Goal: Check status: Check status

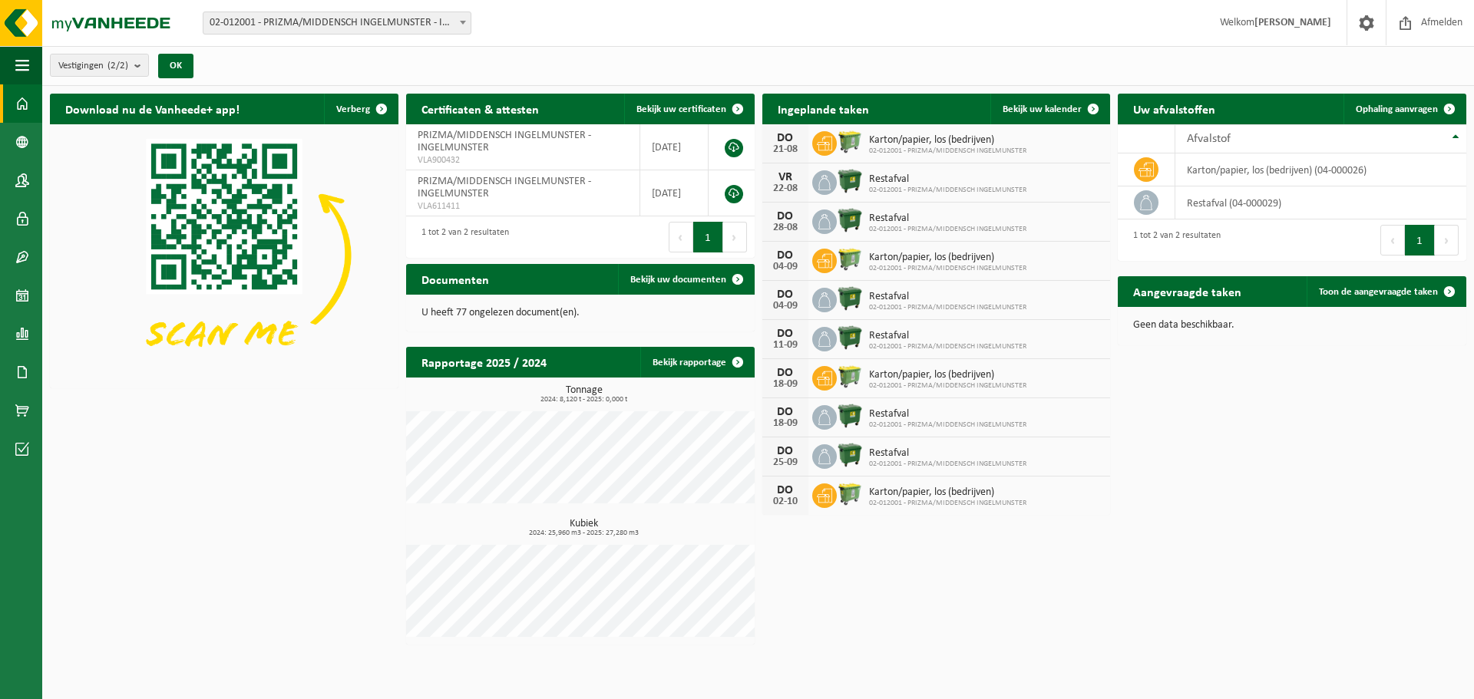
click at [951, 186] on span "02-012001 - PRIZMA/MIDDENSCH INGELMUNSTER" at bounding box center [947, 190] width 157 height 9
click at [1036, 112] on span "Bekijk uw kalender" at bounding box center [1042, 109] width 79 height 10
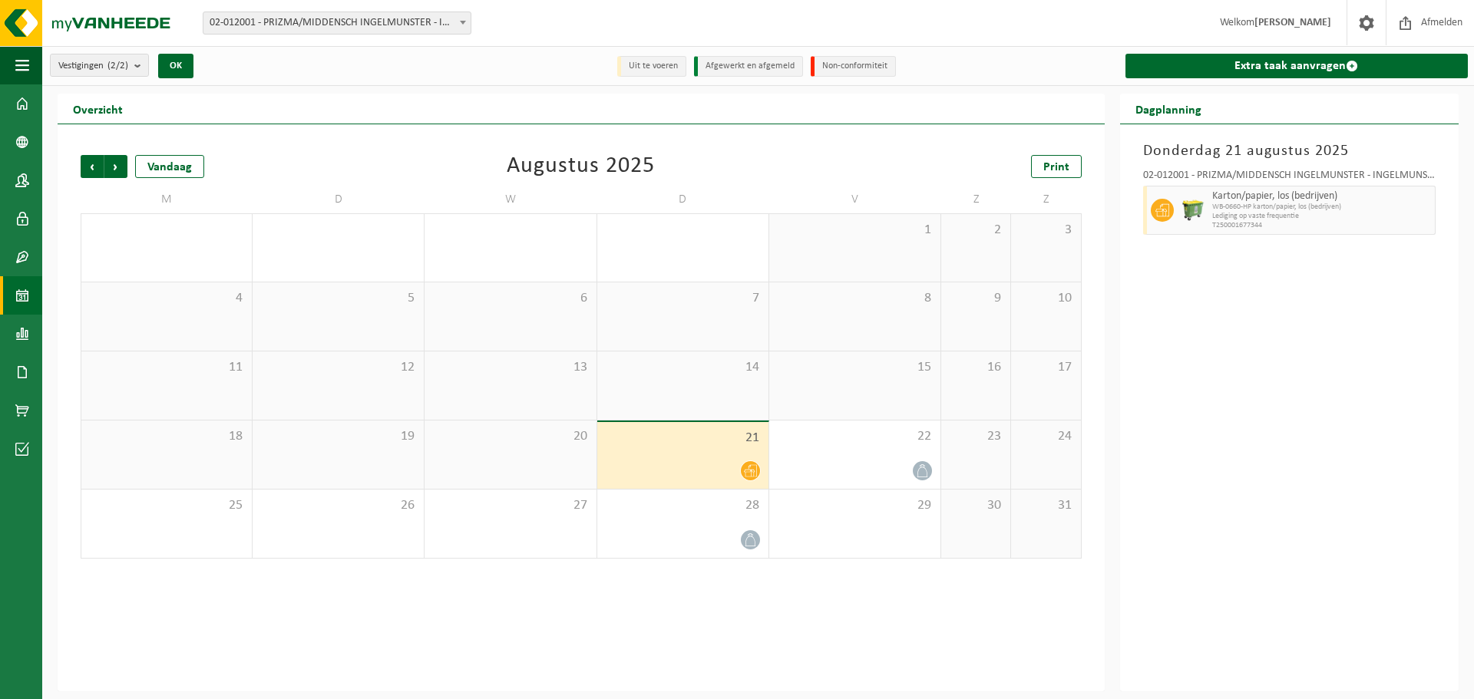
click at [855, 451] on div "22" at bounding box center [854, 455] width 171 height 68
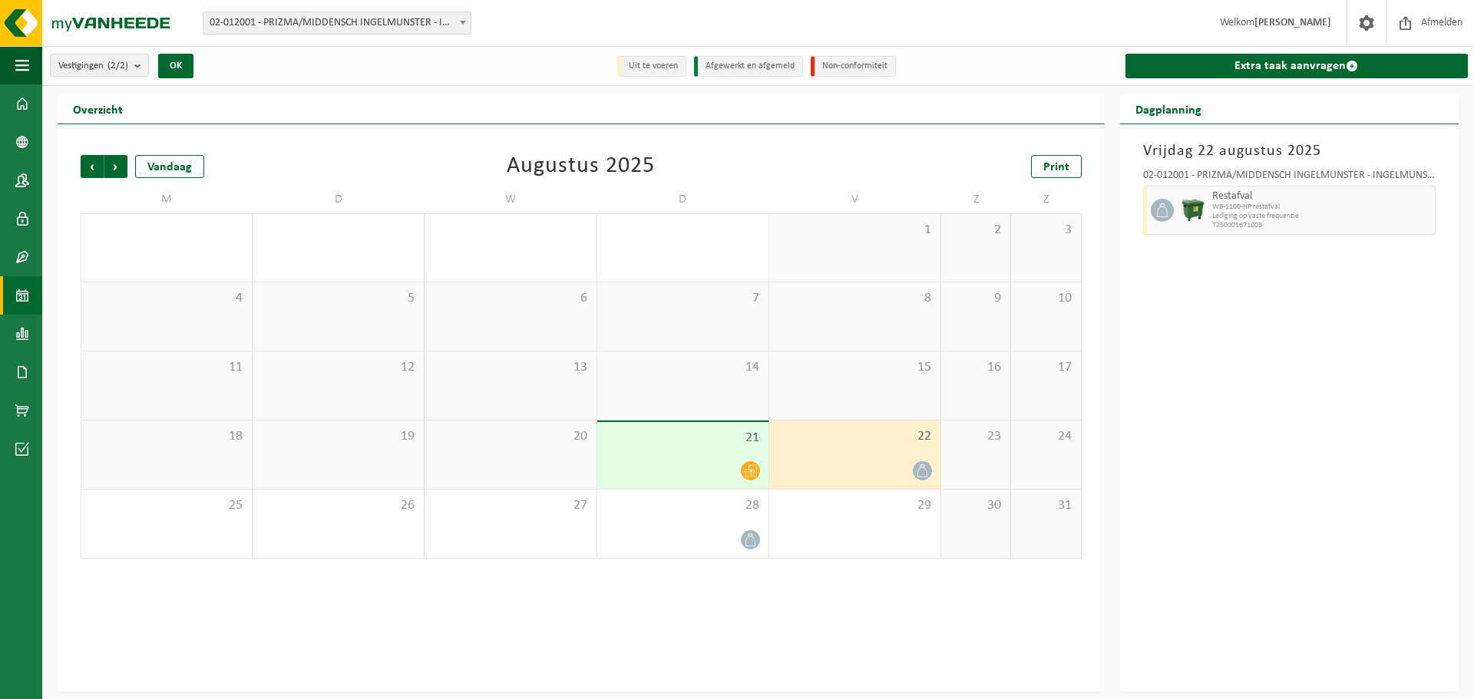
click at [1223, 203] on span "WB-1100-HP restafval" at bounding box center [1321, 207] width 219 height 9
click at [1327, 218] on span "Lediging op vaste frequentie" at bounding box center [1321, 216] width 219 height 9
click at [1387, 213] on span "Lediging op vaste frequentie" at bounding box center [1321, 216] width 219 height 9
click at [1427, 213] on span "Lediging op vaste frequentie" at bounding box center [1321, 216] width 219 height 9
click at [1207, 201] on div "Restafval WB-1100-HP restafval Lediging op vaste frequentie T250001671808" at bounding box center [1289, 210] width 293 height 49
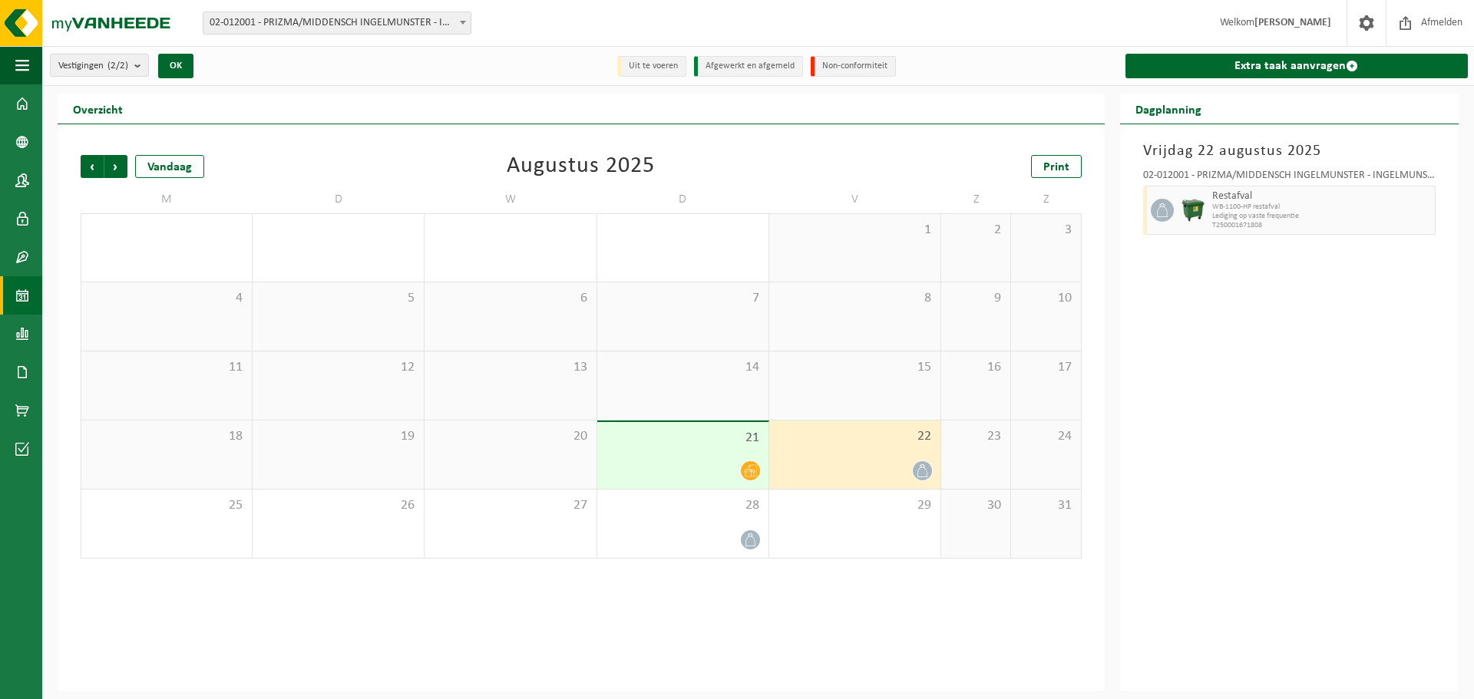
click at [1148, 197] on div at bounding box center [1160, 210] width 35 height 49
drag, startPoint x: 1161, startPoint y: 210, endPoint x: 1185, endPoint y: 218, distance: 25.0
click at [1161, 211] on icon at bounding box center [1162, 210] width 14 height 14
drag, startPoint x: 1210, startPoint y: 213, endPoint x: 1273, endPoint y: 213, distance: 63.0
click at [1230, 212] on div "Restafval WB-1100-HP restafval Lediging op vaste frequentie T250001671808" at bounding box center [1321, 210] width 227 height 49
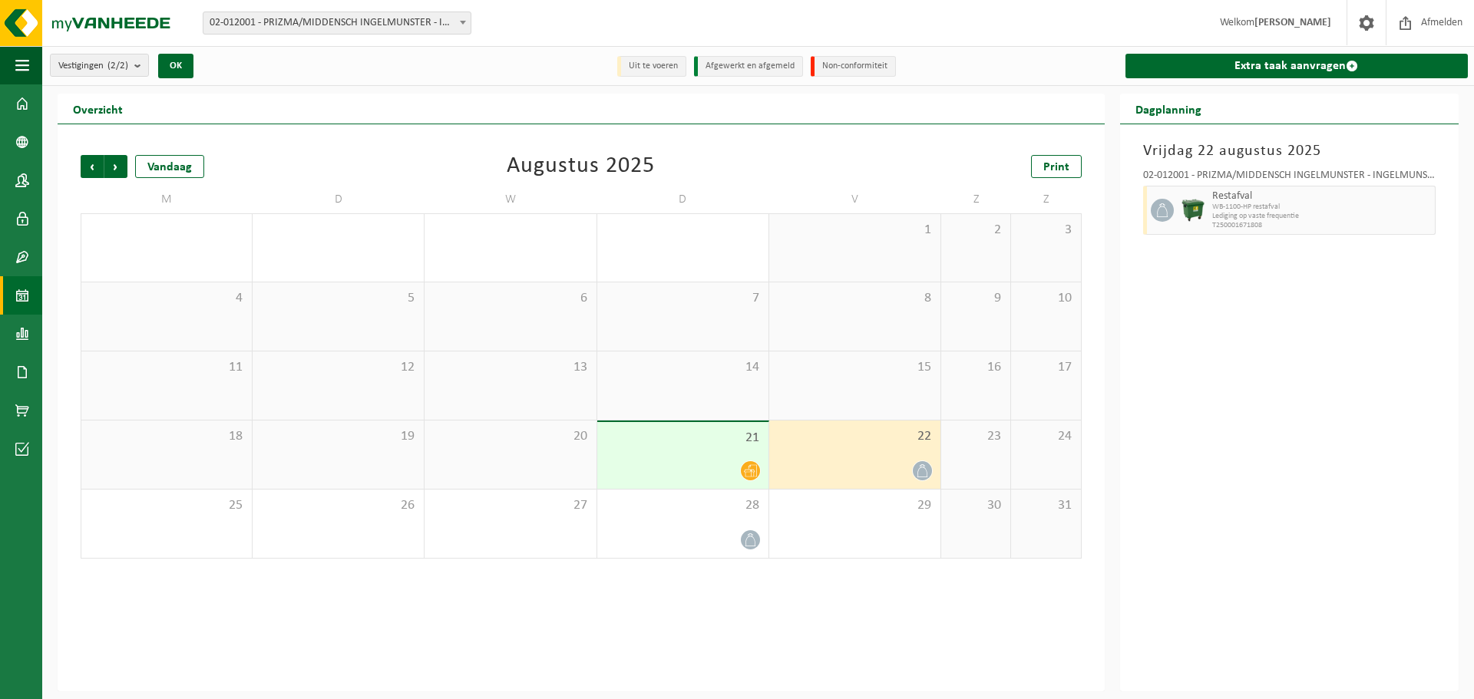
drag, startPoint x: 1273, startPoint y: 213, endPoint x: 1318, endPoint y: 213, distance: 45.3
click at [1287, 213] on span "Lediging op vaste frequentie" at bounding box center [1321, 216] width 219 height 9
drag, startPoint x: 1318, startPoint y: 213, endPoint x: 1344, endPoint y: 216, distance: 25.5
click at [1340, 216] on span "Lediging op vaste frequentie" at bounding box center [1321, 216] width 219 height 9
drag, startPoint x: 1354, startPoint y: 215, endPoint x: 1393, endPoint y: 220, distance: 38.7
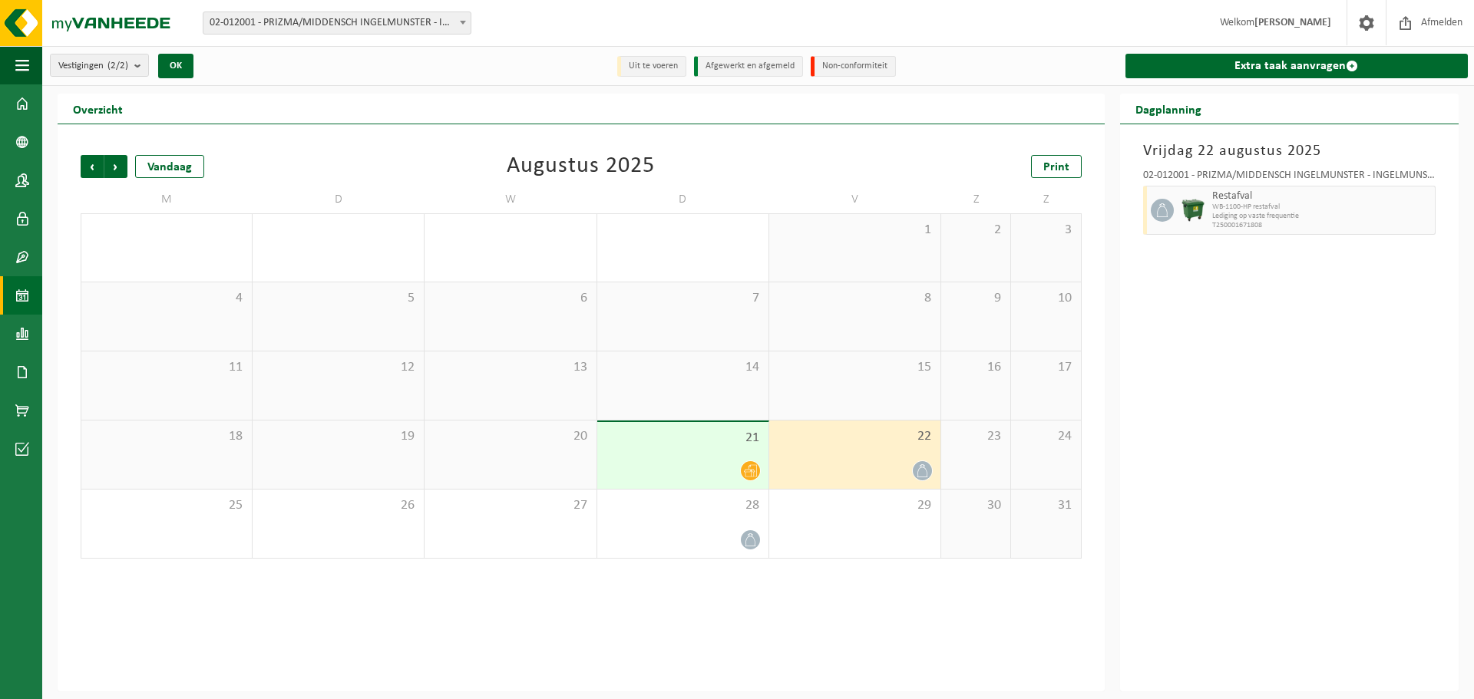
click at [1373, 220] on span "Lediging op vaste frequentie" at bounding box center [1321, 216] width 219 height 9
drag, startPoint x: 1393, startPoint y: 220, endPoint x: 1317, endPoint y: 256, distance: 83.4
click at [1317, 256] on div "[DATE] 02-012001 - PRIZMA/MIDDENSCH INGELMUNSTER - INGELMUNSTER Restafval WB-11…" at bounding box center [1289, 407] width 339 height 567
